Goal: Browse casually: Explore the website without a specific task or goal

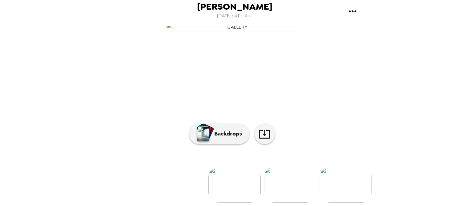
scroll to position [34, 0]
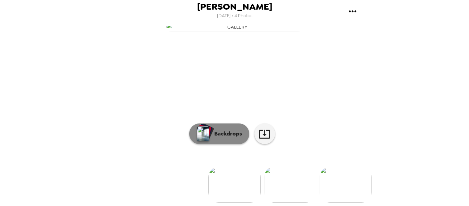
click at [217, 144] on button "Backdrops" at bounding box center [219, 133] width 60 height 21
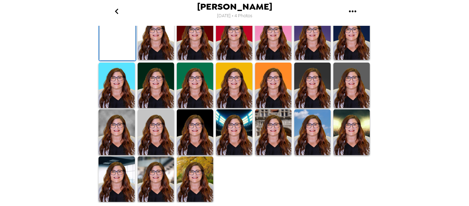
scroll to position [137, 0]
click at [308, 60] on img at bounding box center [312, 37] width 36 height 46
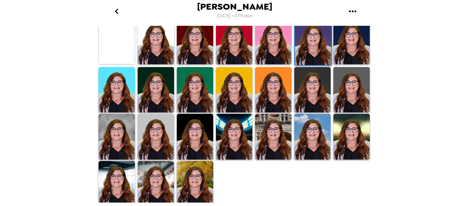
scroll to position [207, 0]
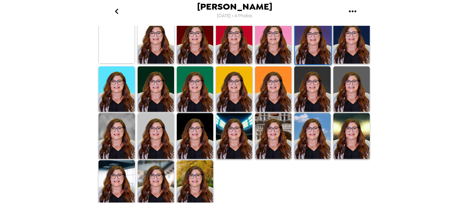
drag, startPoint x: 120, startPoint y: 129, endPoint x: 399, endPoint y: 122, distance: 278.4
click at [120, 129] on img at bounding box center [117, 136] width 36 height 46
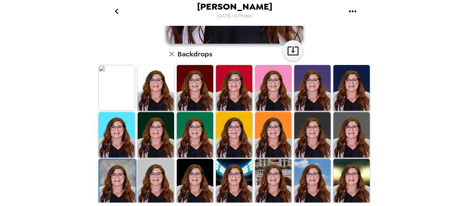
scroll to position [172, 0]
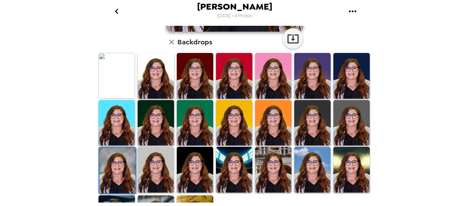
drag, startPoint x: 316, startPoint y: 74, endPoint x: 269, endPoint y: 124, distance: 67.7
click at [316, 74] on img at bounding box center [312, 76] width 36 height 46
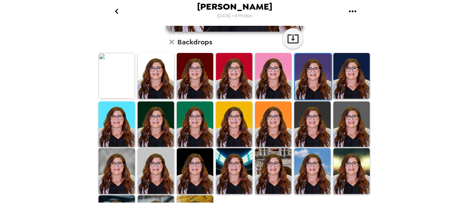
click at [267, 123] on img at bounding box center [273, 124] width 36 height 46
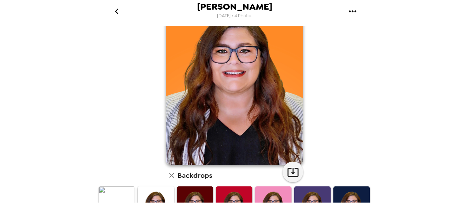
scroll to position [0, 0]
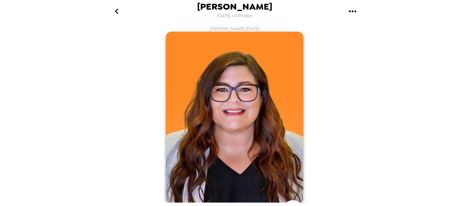
click at [118, 11] on icon "go back" at bounding box center [116, 11] width 11 height 11
click at [353, 9] on icon "gallery menu" at bounding box center [352, 11] width 11 height 11
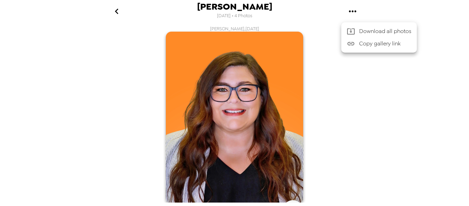
drag, startPoint x: 114, startPoint y: 11, endPoint x: 117, endPoint y: 11, distance: 3.8
click at [114, 10] on div at bounding box center [234, 103] width 469 height 206
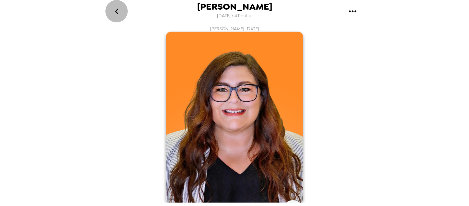
click at [120, 12] on icon "go back" at bounding box center [116, 11] width 11 height 11
click at [115, 13] on icon "go back" at bounding box center [116, 11] width 11 height 11
click at [118, 12] on icon "go back" at bounding box center [116, 11] width 11 height 11
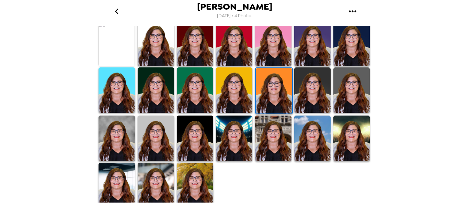
scroll to position [207, 0]
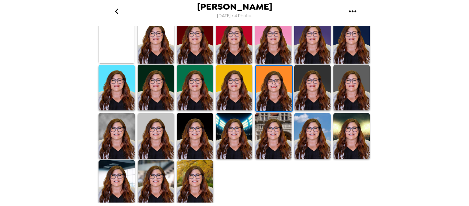
click at [352, 15] on icon "gallery menu" at bounding box center [352, 11] width 11 height 11
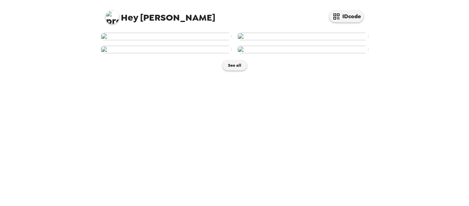
click at [165, 40] on img at bounding box center [166, 37] width 131 height 8
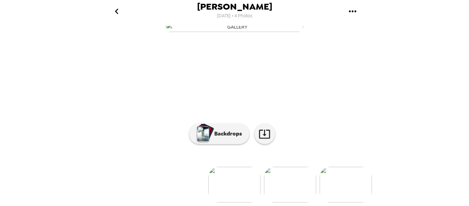
scroll to position [91, 0]
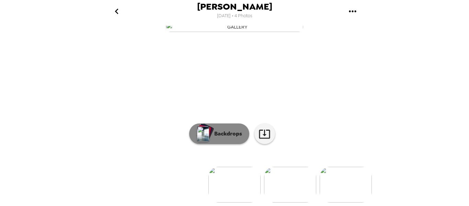
click at [216, 129] on p "Backdrops" at bounding box center [226, 133] width 31 height 8
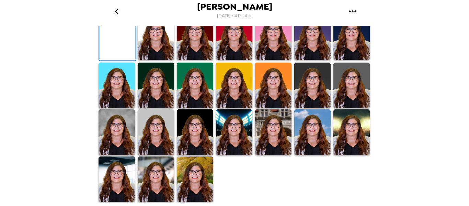
click at [307, 60] on img at bounding box center [312, 37] width 36 height 46
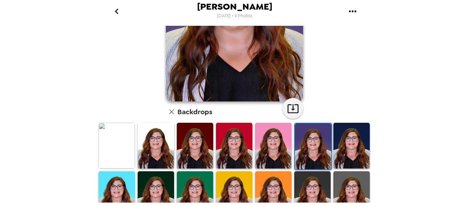
scroll to position [137, 0]
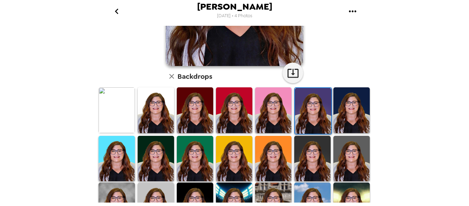
click at [154, 145] on img at bounding box center [156, 159] width 36 height 46
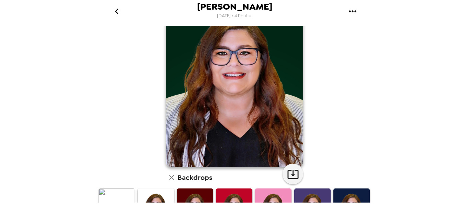
scroll to position [103, 0]
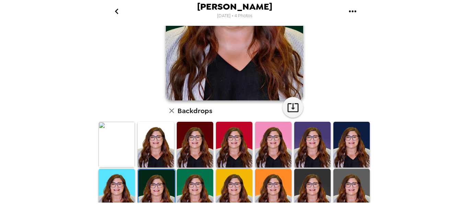
click at [263, 177] on img at bounding box center [273, 192] width 36 height 46
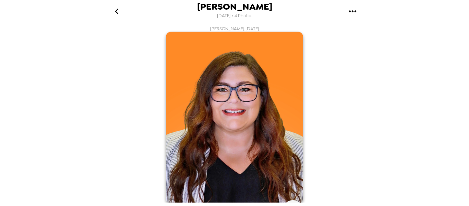
scroll to position [137, 0]
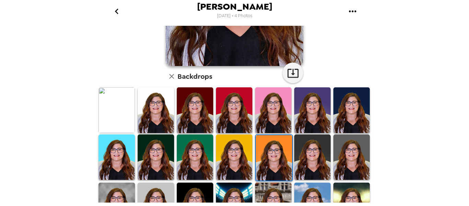
click at [318, 124] on img at bounding box center [312, 110] width 36 height 46
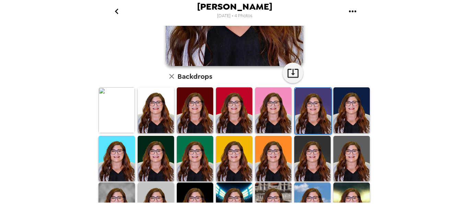
drag, startPoint x: 340, startPoint y: 150, endPoint x: 320, endPoint y: 125, distance: 31.2
click at [340, 149] on img at bounding box center [351, 159] width 36 height 46
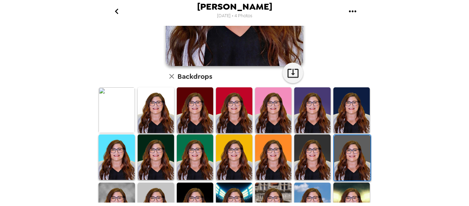
drag, startPoint x: 310, startPoint y: 158, endPoint x: 319, endPoint y: 66, distance: 92.7
click at [310, 159] on img at bounding box center [312, 157] width 36 height 46
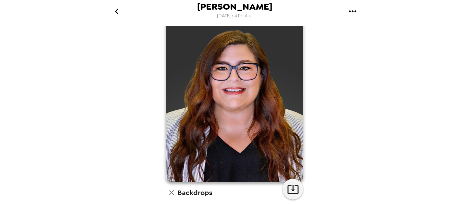
scroll to position [103, 0]
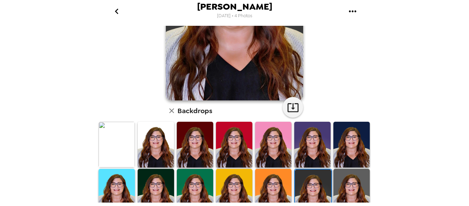
click at [314, 138] on img at bounding box center [312, 144] width 36 height 46
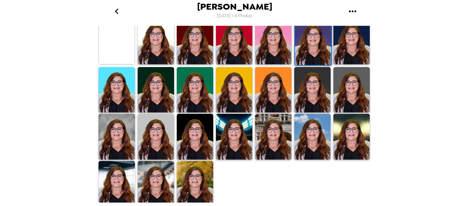
scroll to position [207, 0]
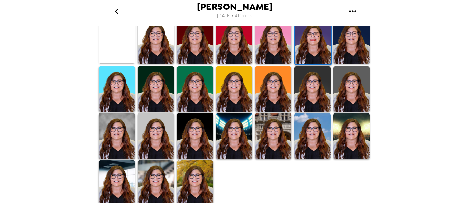
click at [188, 43] on img at bounding box center [195, 41] width 36 height 46
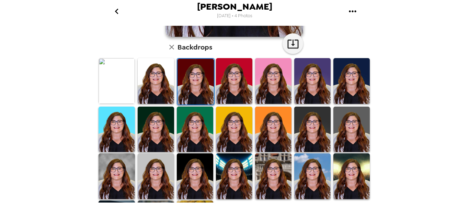
scroll to position [206, 0]
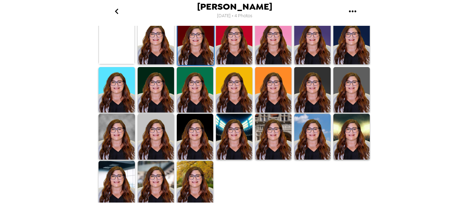
drag, startPoint x: 159, startPoint y: 123, endPoint x: 337, endPoint y: 110, distance: 179.3
click at [159, 124] on img at bounding box center [156, 137] width 36 height 46
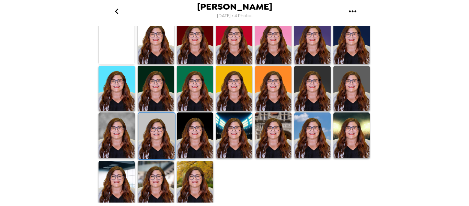
click at [199, 132] on img at bounding box center [195, 135] width 36 height 46
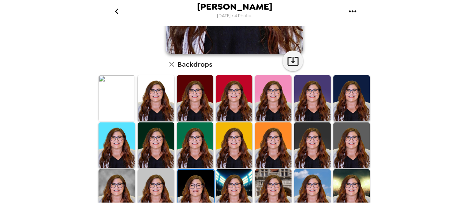
scroll to position [172, 0]
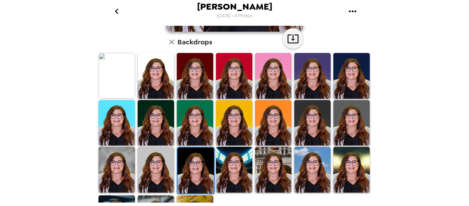
click at [303, 77] on img at bounding box center [312, 76] width 36 height 46
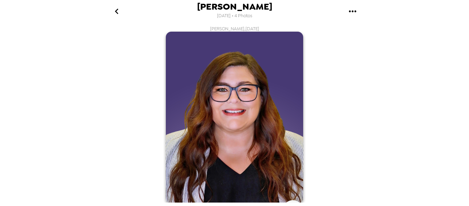
scroll to position [172, 0]
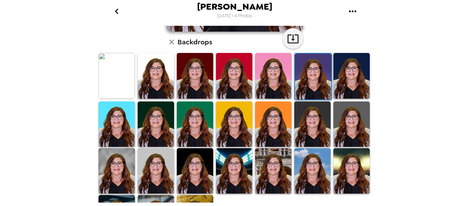
click at [261, 119] on img at bounding box center [273, 123] width 36 height 45
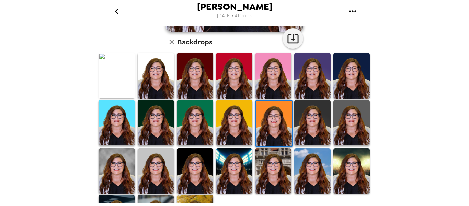
click at [311, 81] on img at bounding box center [312, 75] width 36 height 45
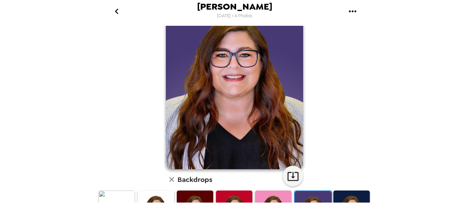
scroll to position [0, 0]
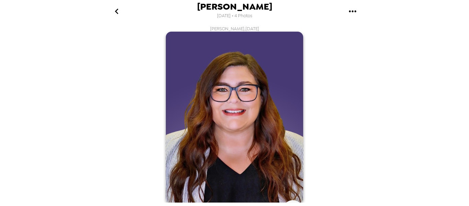
click at [386, 72] on div "[PERSON_NAME] [DATE] • 4 Photos [PERSON_NAME] , [DATE] Backdrops" at bounding box center [234, 103] width 469 height 206
